Goal: Transaction & Acquisition: Download file/media

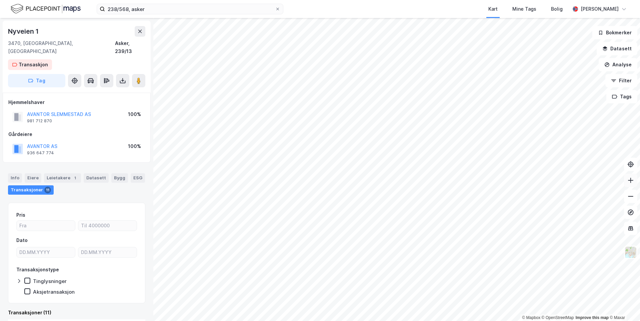
click at [632, 183] on icon at bounding box center [630, 180] width 7 height 7
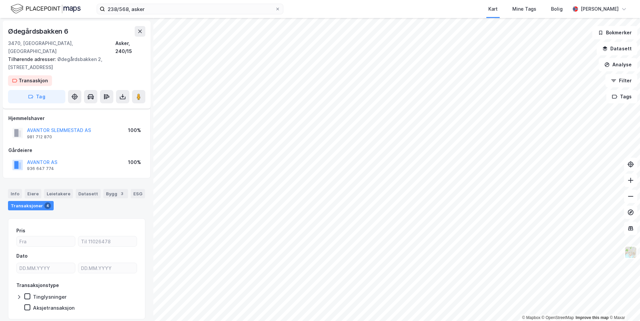
scroll to position [14, 0]
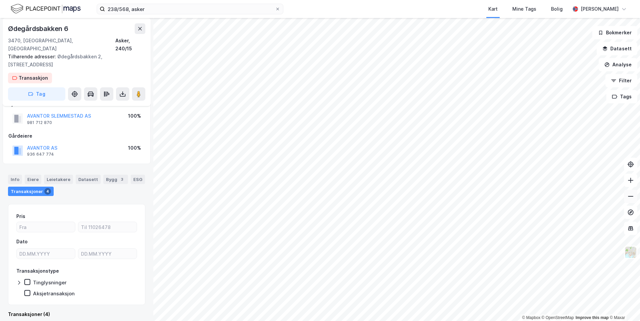
click at [630, 198] on icon at bounding box center [630, 196] width 7 height 7
click at [128, 10] on input "238/568, asker" at bounding box center [190, 9] width 170 height 10
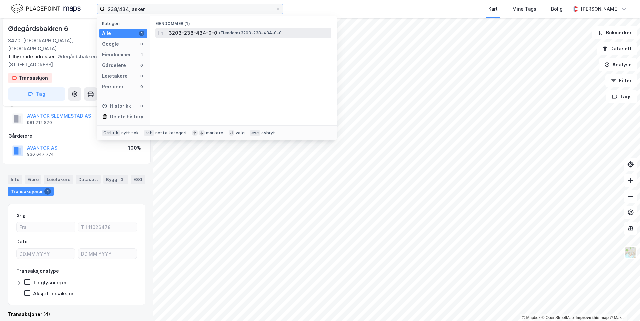
type input "238/434, asker"
click at [264, 30] on span "• Eiendom • 3203-238-434-0-0" at bounding box center [250, 32] width 63 height 5
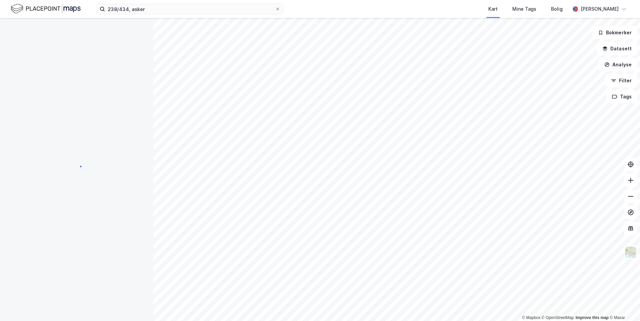
scroll to position [14, 0]
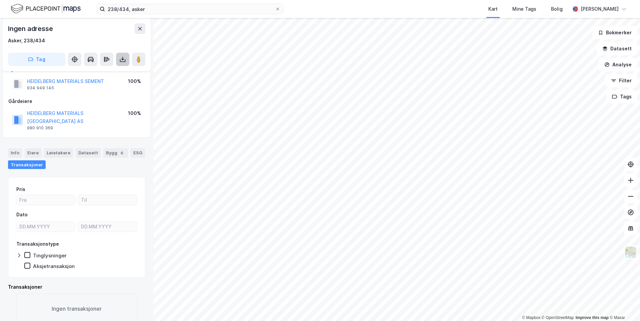
click at [122, 61] on icon at bounding box center [122, 59] width 7 height 7
click at [117, 72] on div "Last ned grunnbok" at bounding box center [93, 72] width 71 height 11
